Goal: Task Accomplishment & Management: Complete application form

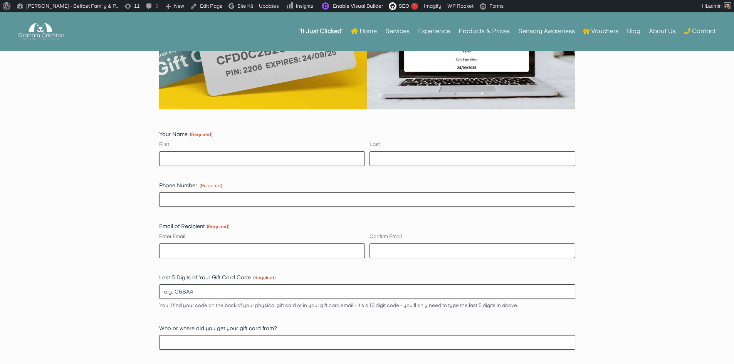
scroll to position [617, 0]
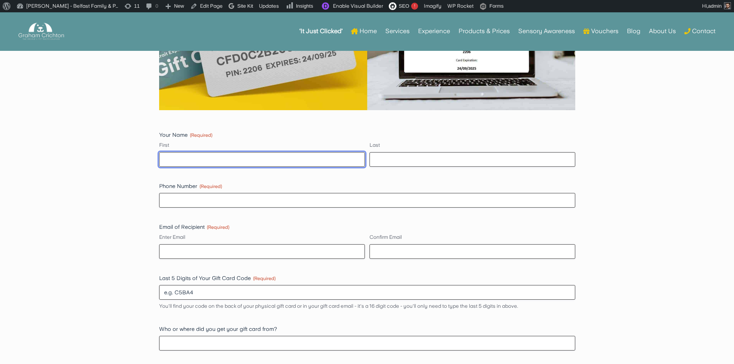
click at [215, 163] on input "First" at bounding box center [262, 159] width 206 height 15
type input "Graham"
type input "Crichton"
type input "07724684623"
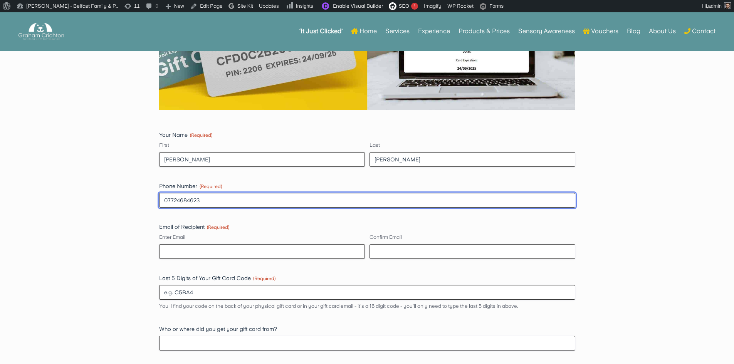
type input "graham@grahamcrichton.com"
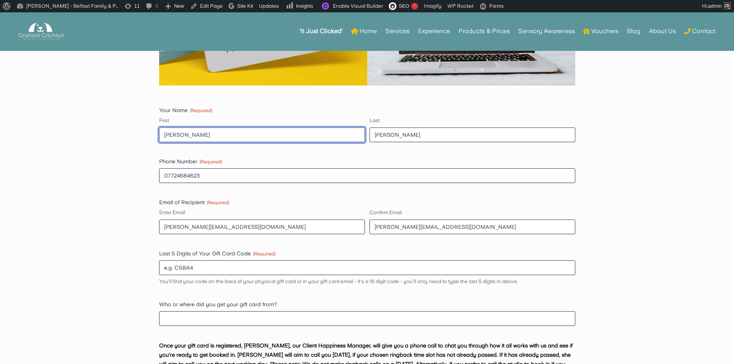
scroll to position [655, 0]
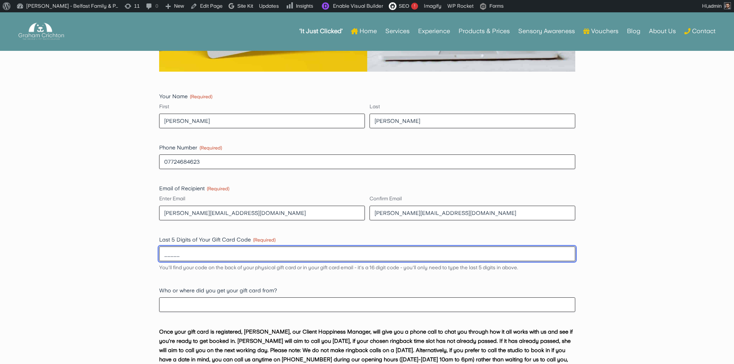
click at [198, 252] on input "_____" at bounding box center [367, 254] width 416 height 15
type input "12345"
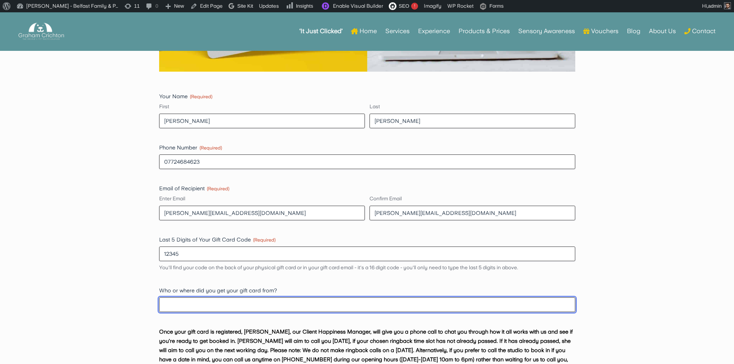
click at [179, 303] on input "Who or where did you get your gift card from?" at bounding box center [367, 305] width 416 height 15
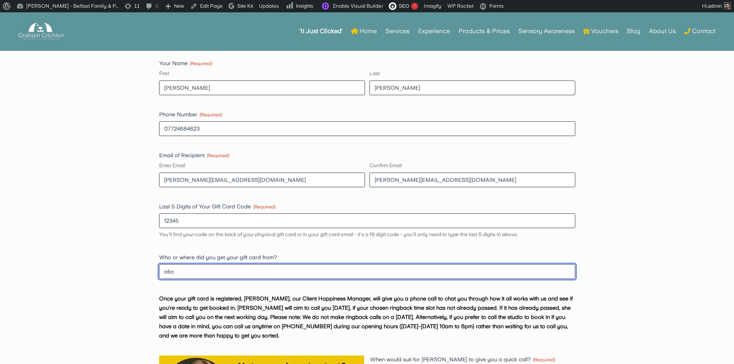
scroll to position [848, 0]
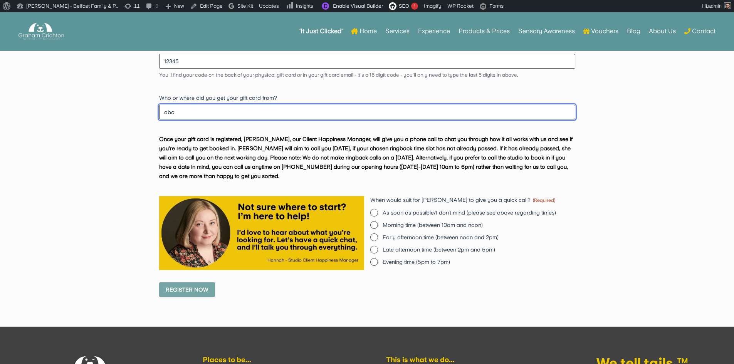
type input "abc"
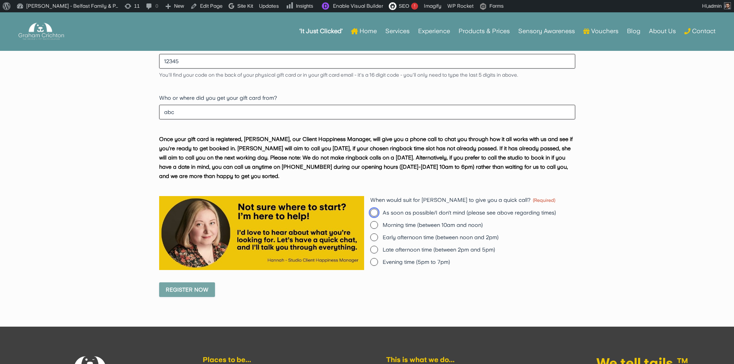
click at [371, 211] on input "As soon as possible/I don't mind (please see above regarding times)" at bounding box center [374, 213] width 8 height 8
radio input "true"
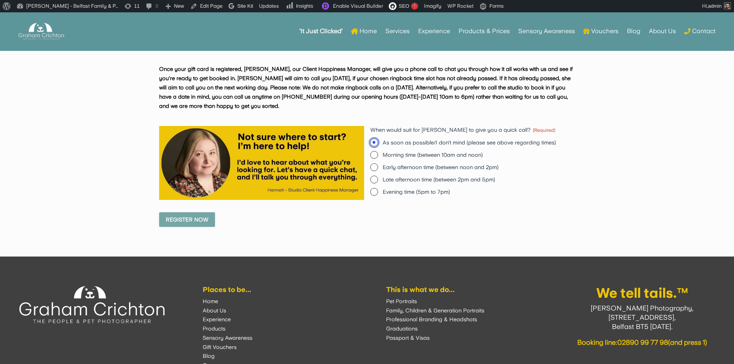
scroll to position [925, 0]
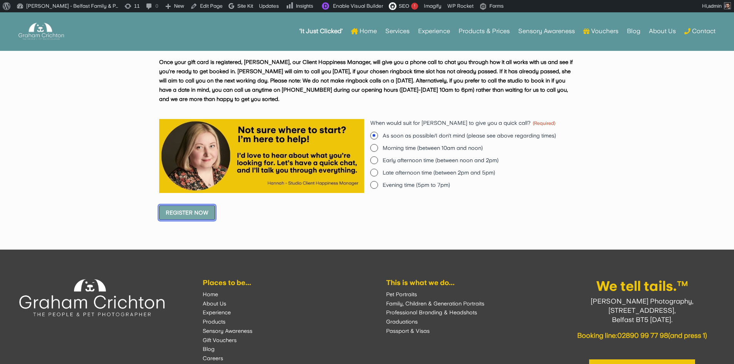
click at [203, 213] on input "Register Now" at bounding box center [187, 212] width 56 height 15
